Goal: Information Seeking & Learning: Learn about a topic

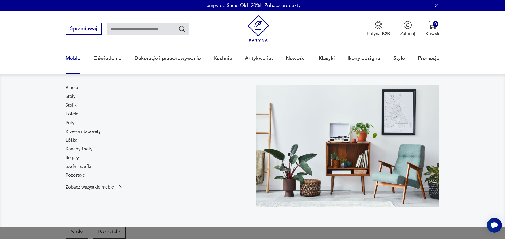
click at [67, 58] on link "Meble" at bounding box center [73, 58] width 15 height 24
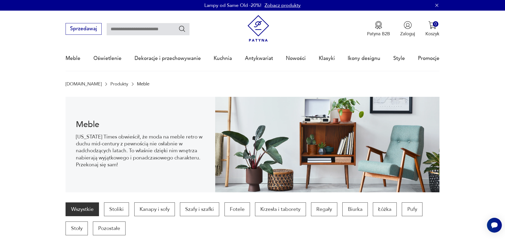
scroll to position [99, 0]
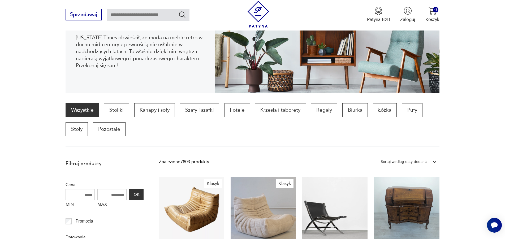
click at [41, 129] on section "Wszystkie Stoliki Kanapy i sofy Szafy i szafki Fotele Krzesła i taborety Regały…" at bounding box center [252, 125] width 505 height 44
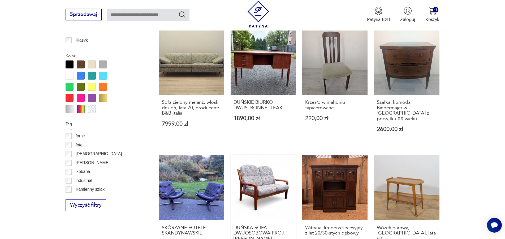
scroll to position [613, 0]
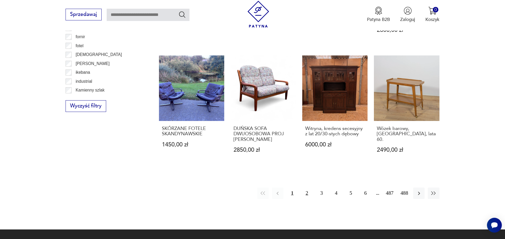
click at [305, 188] on button "2" at bounding box center [306, 193] width 11 height 11
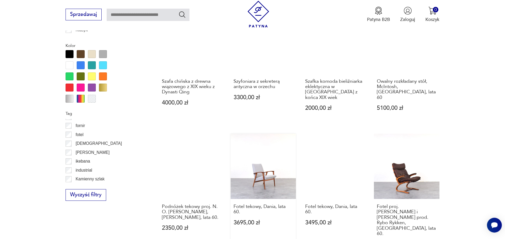
scroll to position [574, 0]
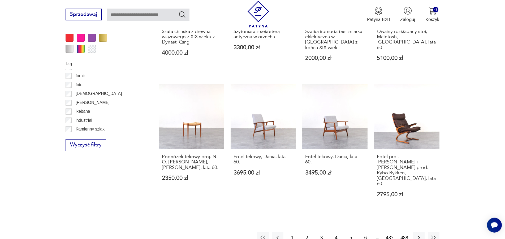
click at [291, 232] on button "1" at bounding box center [292, 237] width 11 height 11
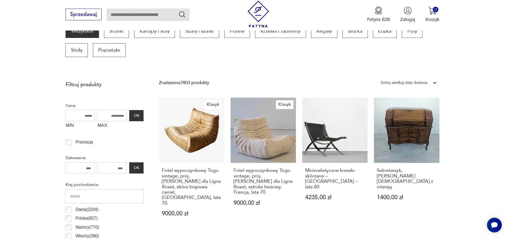
scroll to position [177, 0]
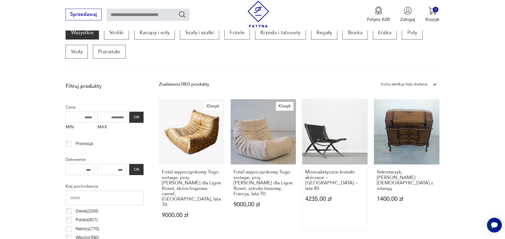
click at [342, 144] on link "Minimalistyczne krzesło skórzane – [GEOGRAPHIC_DATA] – lata 80 4235,00 zł" at bounding box center [334, 164] width 65 height 131
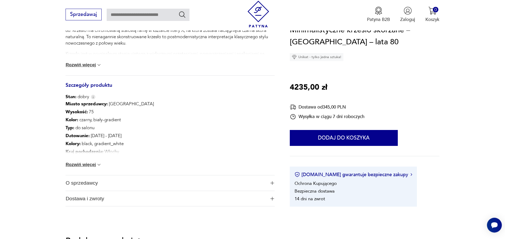
scroll to position [298, 0]
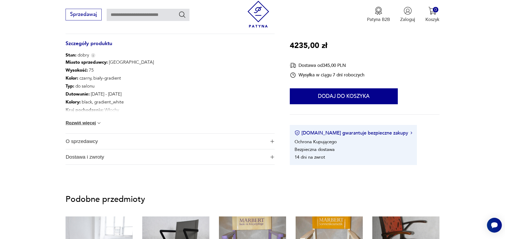
click at [89, 140] on span "O sprzedawcy" at bounding box center [166, 141] width 200 height 15
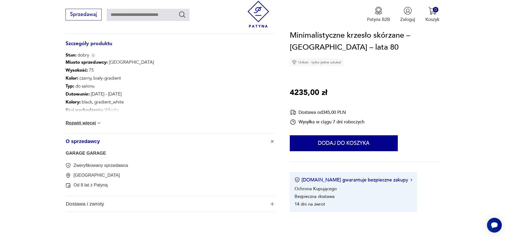
click at [90, 153] on link "GARAGE GARAGE" at bounding box center [86, 153] width 40 height 5
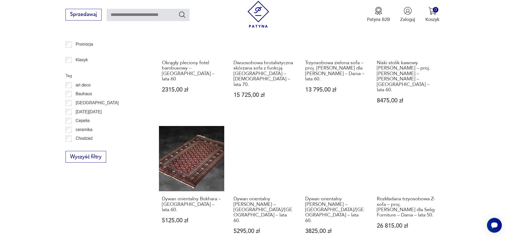
scroll to position [418, 0]
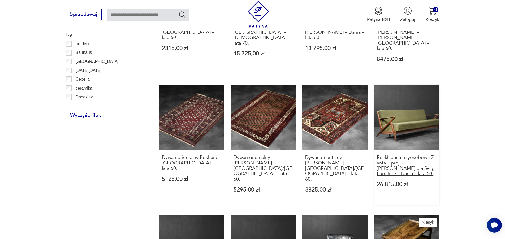
click at [401, 155] on h3 "Rozkładana trzyosobowa Z- sofa – proj. [PERSON_NAME] dla Selig Furniture – Dani…" at bounding box center [407, 166] width 60 height 22
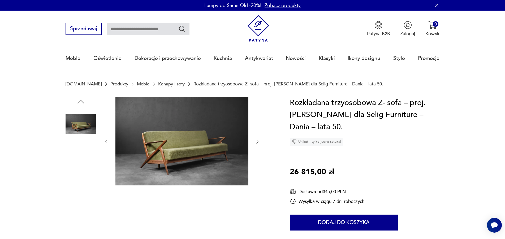
click at [222, 153] on img at bounding box center [181, 141] width 133 height 89
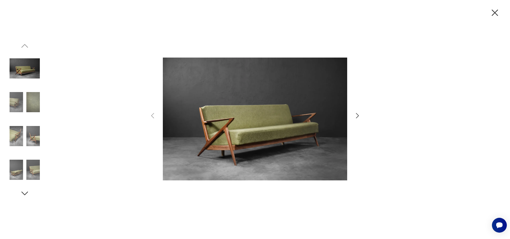
click at [354, 115] on icon "button" at bounding box center [357, 116] width 8 height 8
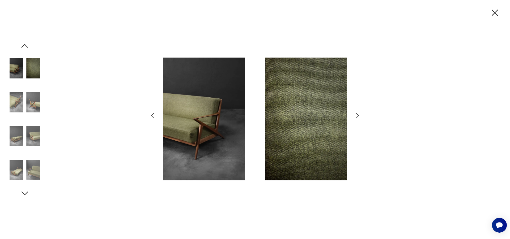
click at [354, 115] on icon "button" at bounding box center [357, 116] width 8 height 8
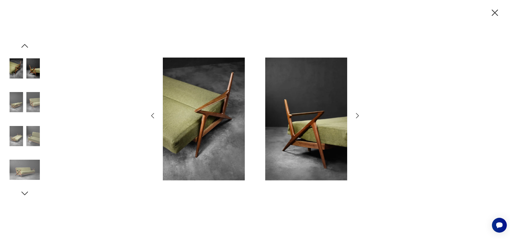
click at [354, 115] on icon "button" at bounding box center [357, 116] width 8 height 8
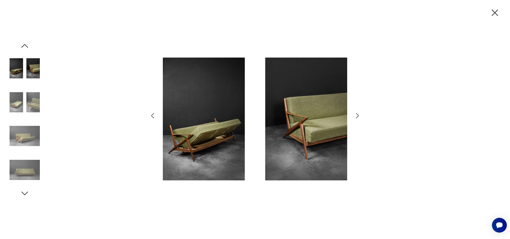
click at [354, 115] on icon "button" at bounding box center [357, 116] width 8 height 8
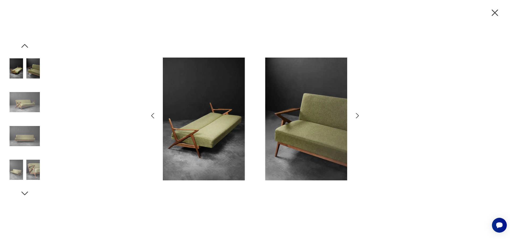
click at [354, 115] on icon "button" at bounding box center [357, 116] width 8 height 8
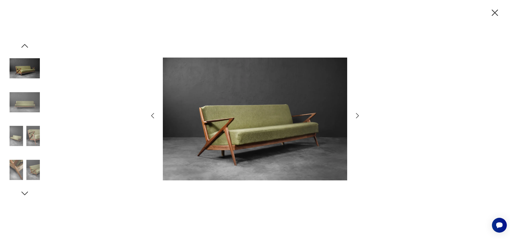
click at [354, 115] on icon "button" at bounding box center [357, 116] width 8 height 8
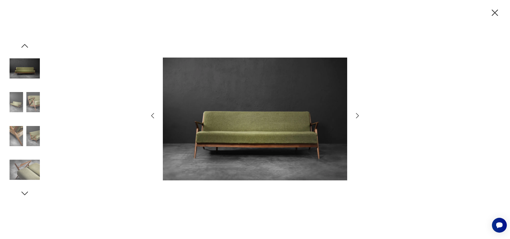
click at [354, 115] on icon "button" at bounding box center [357, 116] width 8 height 8
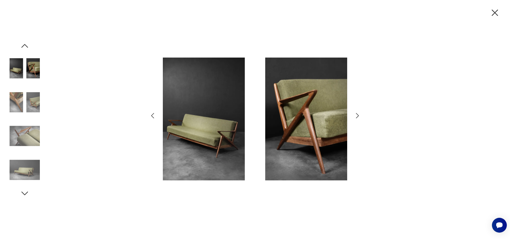
click at [354, 115] on icon "button" at bounding box center [357, 116] width 8 height 8
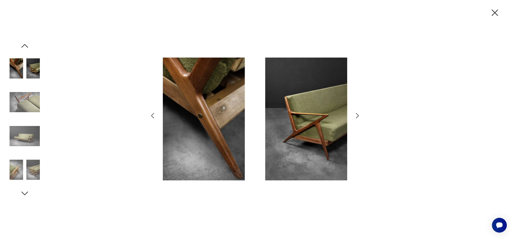
click at [354, 115] on icon "button" at bounding box center [357, 116] width 8 height 8
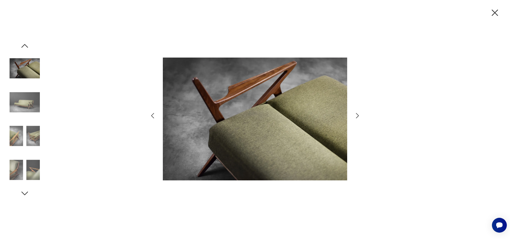
click at [354, 115] on icon "button" at bounding box center [357, 116] width 8 height 8
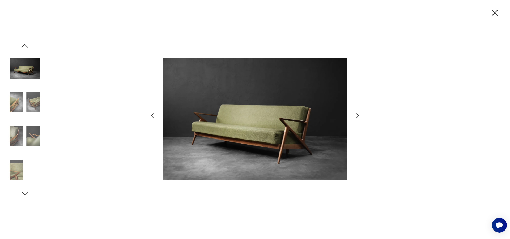
click at [354, 115] on icon "button" at bounding box center [357, 116] width 8 height 8
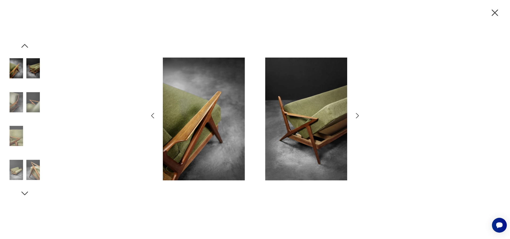
click at [492, 13] on icon "button" at bounding box center [494, 12] width 11 height 11
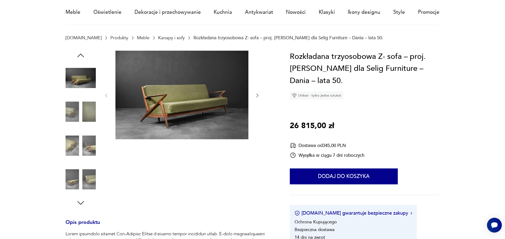
scroll to position [199, 0]
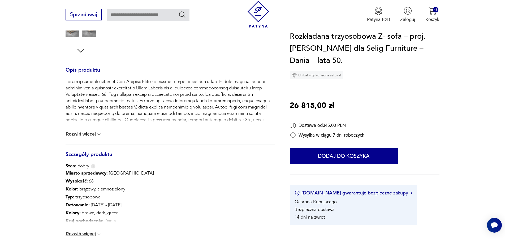
click at [91, 134] on button "Rozwiń więcej" at bounding box center [84, 134] width 36 height 5
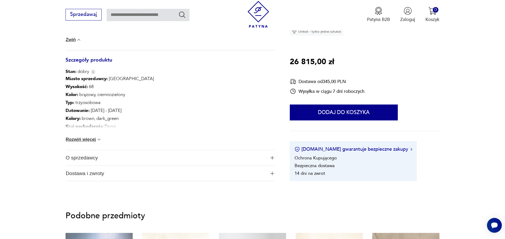
scroll to position [496, 0]
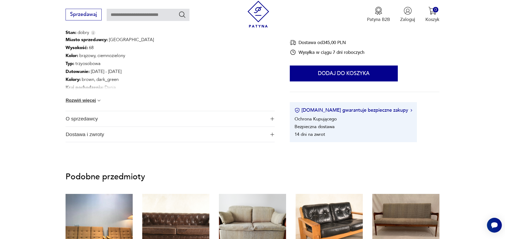
click at [84, 119] on span "O sprzedawcy" at bounding box center [166, 118] width 200 height 15
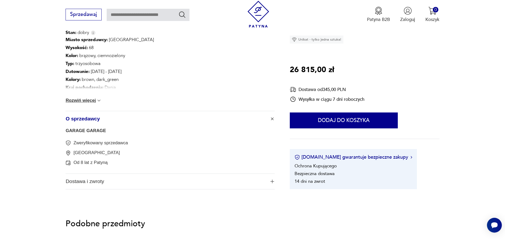
click at [94, 132] on link "GARAGE GARAGE" at bounding box center [86, 130] width 40 height 5
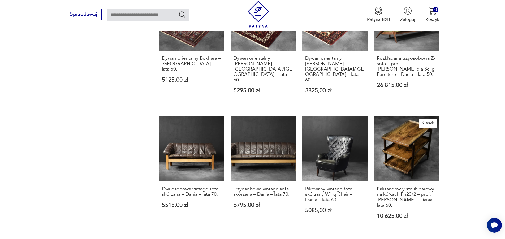
scroll to position [617, 0]
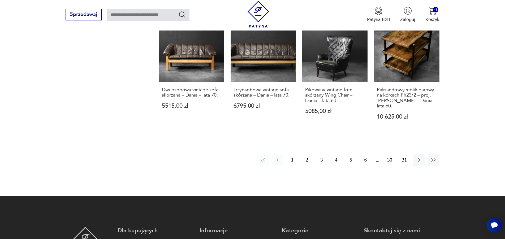
click at [403, 154] on button "31" at bounding box center [404, 159] width 11 height 11
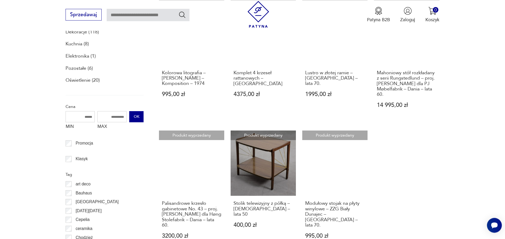
scroll to position [341, 0]
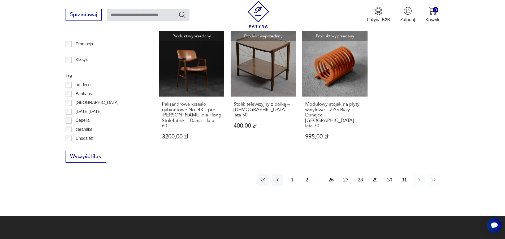
click at [391, 182] on button "30" at bounding box center [389, 179] width 11 height 11
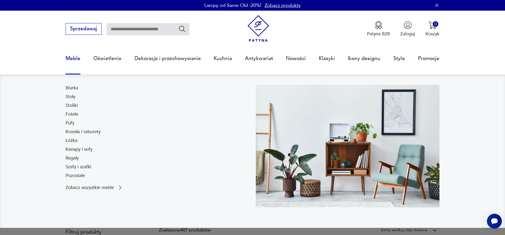
click at [73, 57] on link "Meble" at bounding box center [73, 58] width 15 height 24
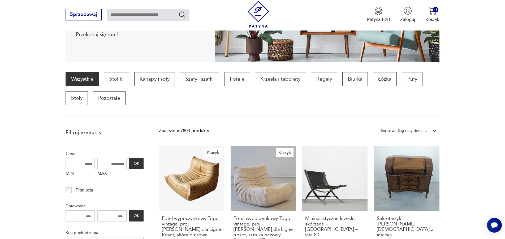
scroll to position [151, 0]
